Goal: Information Seeking & Learning: Check status

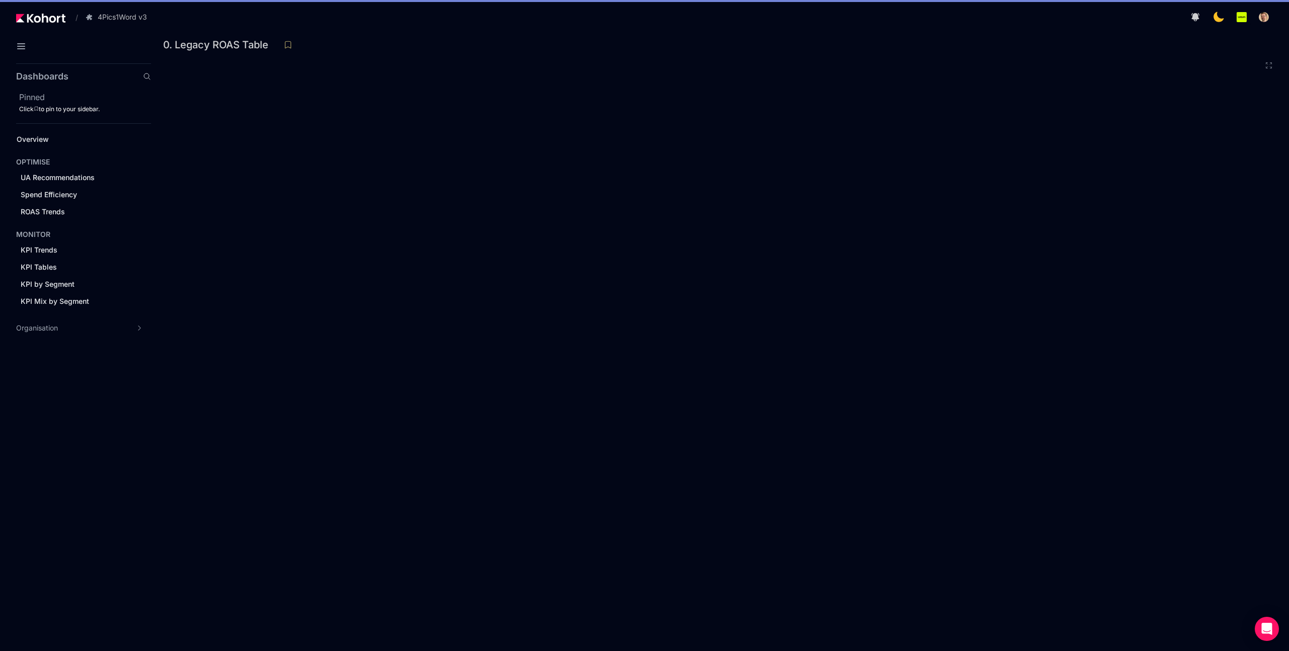
click at [800, 53] on div "0. Legacy ROAS Table" at bounding box center [720, 47] width 1114 height 21
drag, startPoint x: 561, startPoint y: 49, endPoint x: 384, endPoint y: 61, distance: 178.1
click at [557, 50] on div at bounding box center [720, 52] width 1098 height 17
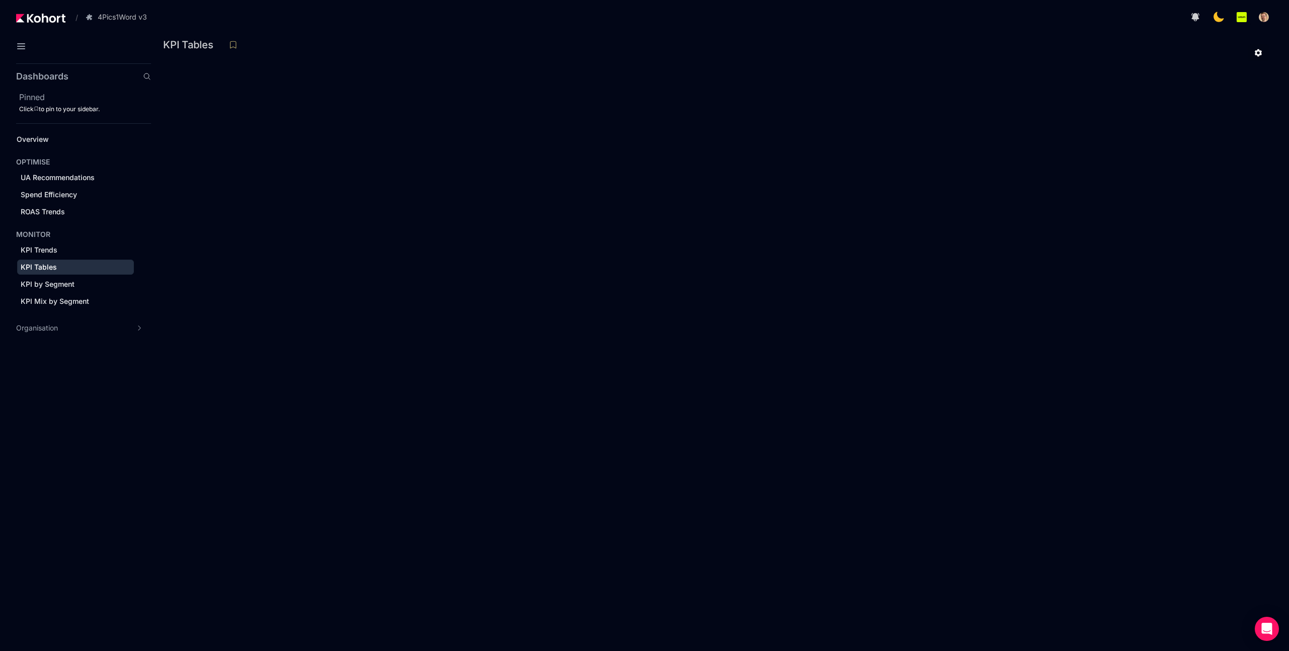
click at [496, 46] on div at bounding box center [720, 52] width 1098 height 17
